Goal: Check status: Check status

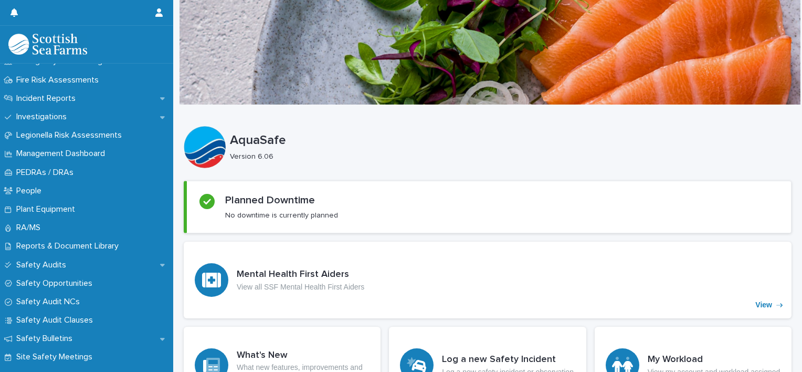
scroll to position [361, 0]
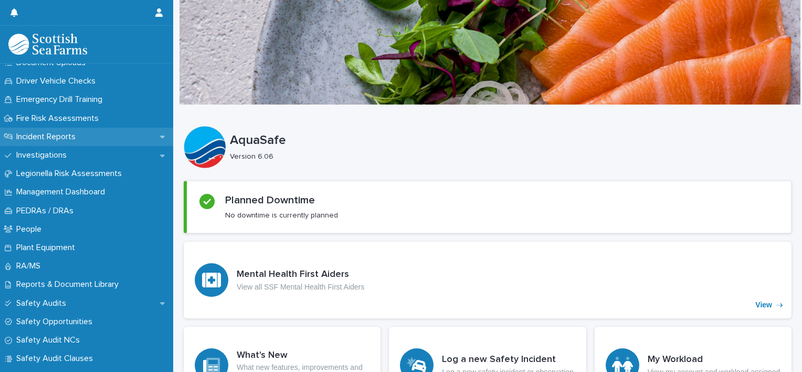
click at [84, 134] on p "Incident Reports" at bounding box center [48, 137] width 72 height 10
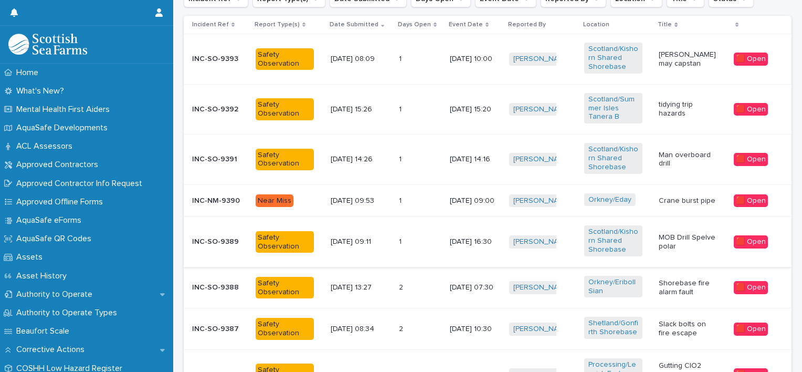
scroll to position [396, 0]
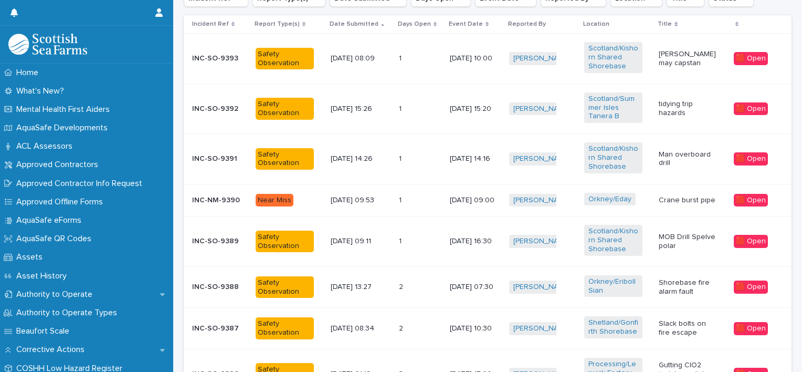
click at [424, 199] on div "1 1" at bounding box center [420, 200] width 43 height 17
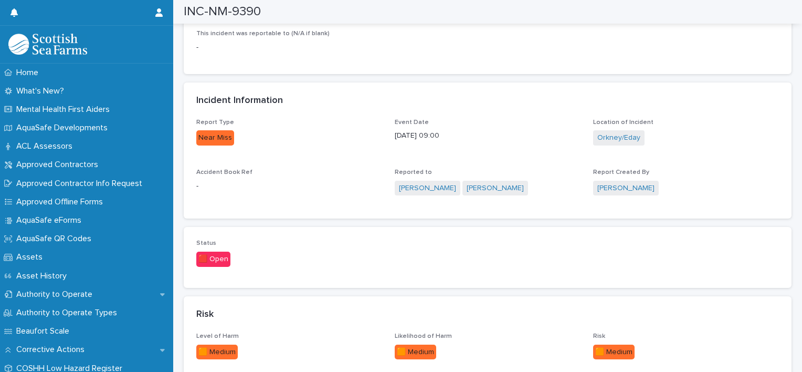
scroll to position [376, 0]
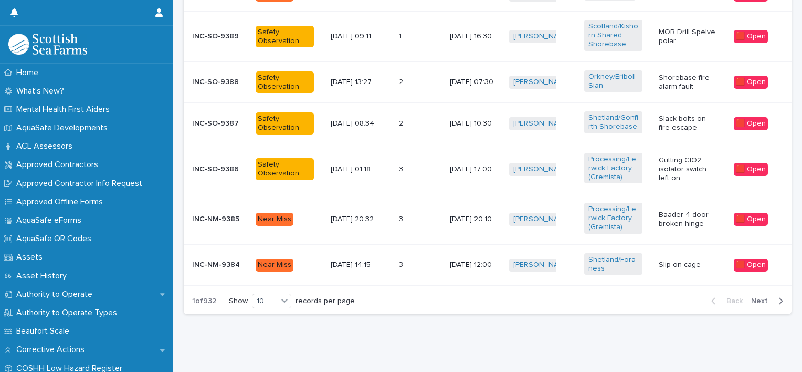
scroll to position [611, 0]
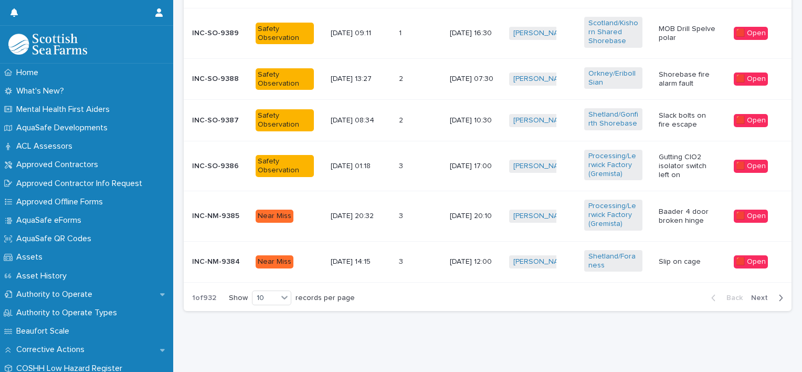
click at [753, 294] on span "Next" at bounding box center [762, 297] width 23 height 7
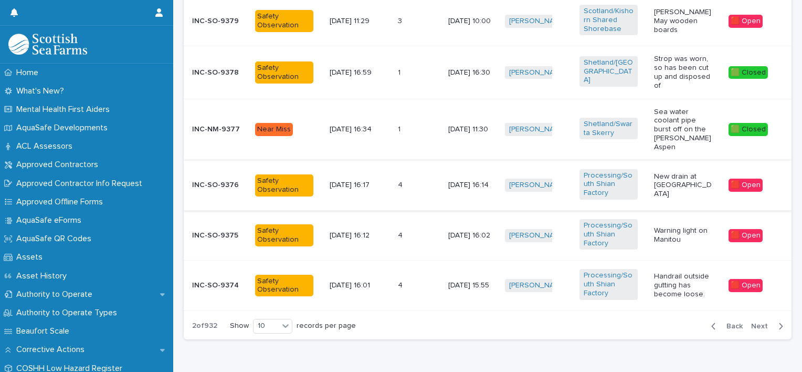
scroll to position [651, 0]
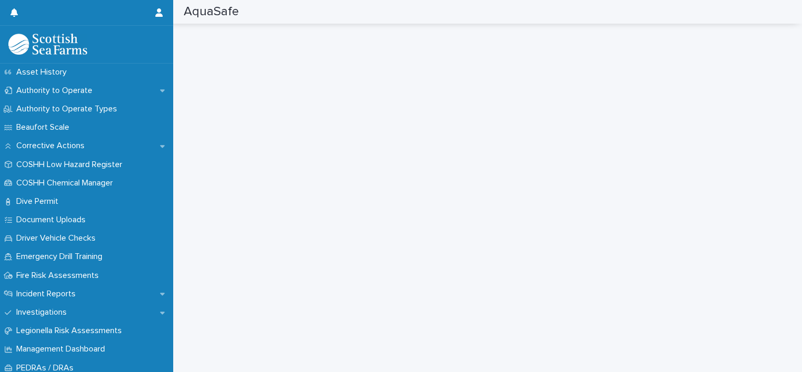
scroll to position [202, 0]
